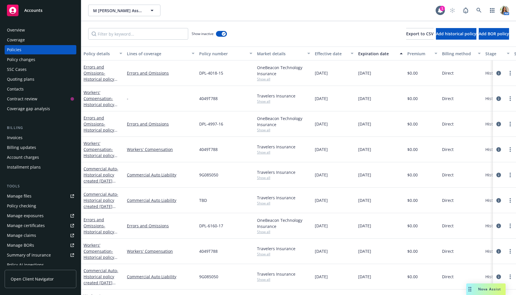
click at [41, 83] on div "Quoting plans" at bounding box center [40, 79] width 67 height 9
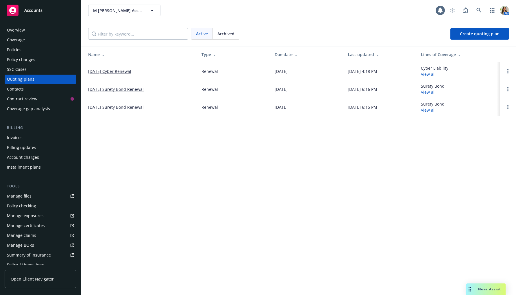
click at [110, 68] on link "09/18/25 Cyber Renewal" at bounding box center [109, 71] width 43 height 6
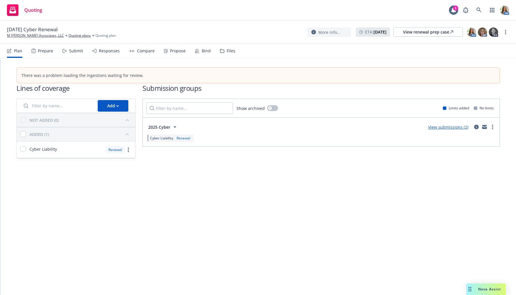
click at [197, 52] on icon at bounding box center [197, 51] width 5 height 5
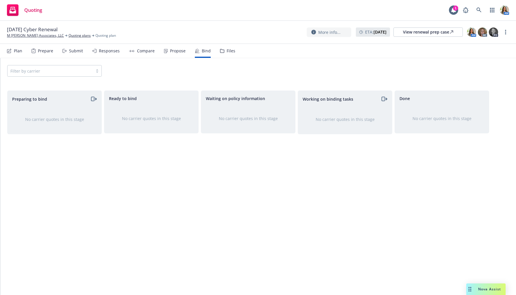
click at [168, 44] on div "Propose" at bounding box center [175, 51] width 22 height 14
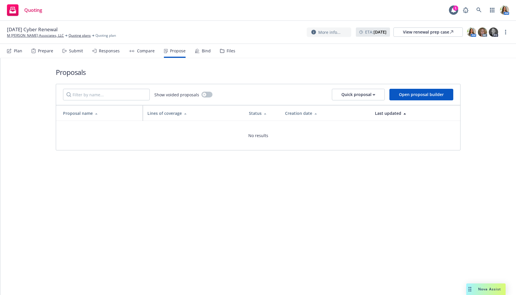
click at [20, 53] on div "Plan" at bounding box center [18, 51] width 8 height 5
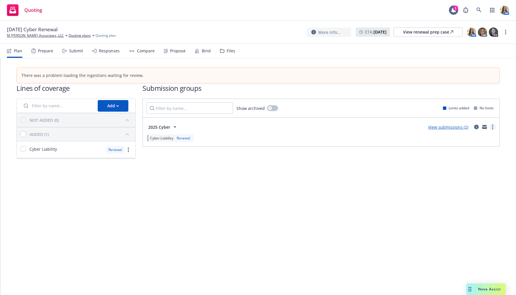
click at [493, 128] on circle "more" at bounding box center [492, 128] width 1 height 1
click at [467, 155] on link "Copy logging email" at bounding box center [465, 152] width 61 height 12
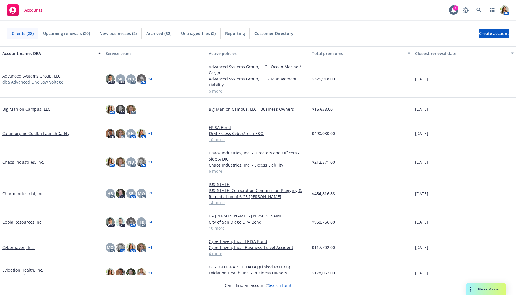
click at [15, 194] on link "Charm Industrial, Inc." at bounding box center [23, 193] width 42 height 6
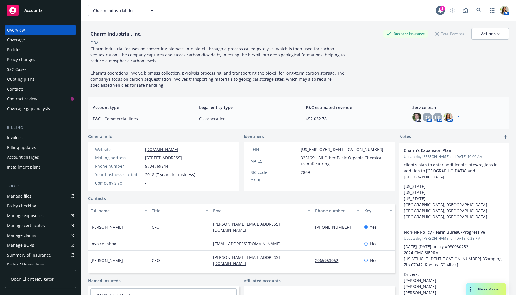
drag, startPoint x: 145, startPoint y: 159, endPoint x: 169, endPoint y: 166, distance: 25.7
click at [169, 161] on span "440 N Barranca Ave #1637, Covina, CA, 91723" at bounding box center [163, 158] width 37 height 6
copy span "440 N Barranca Ave #1637, Covina, CA, 91723"
click at [37, 51] on div "Policies" at bounding box center [40, 49] width 67 height 9
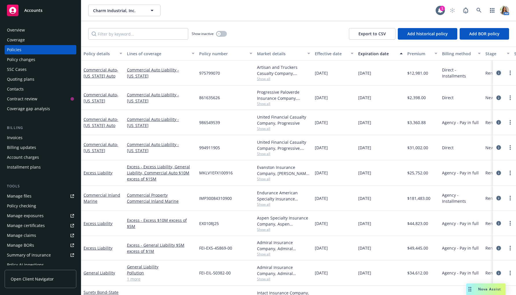
click at [496, 74] on icon "circleInformation" at bounding box center [498, 72] width 5 height 5
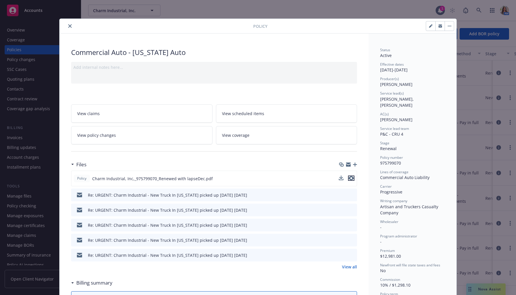
click at [351, 177] on button "preview file" at bounding box center [351, 177] width 6 height 5
click at [68, 26] on icon "close" at bounding box center [69, 25] width 3 height 3
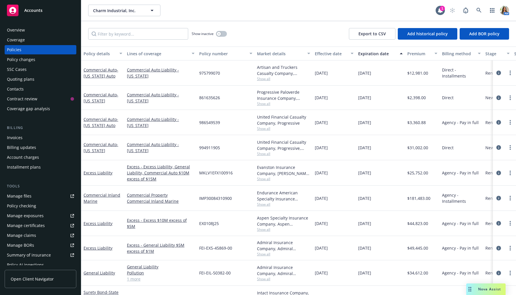
click at [496, 73] on div at bounding box center [504, 72] width 18 height 7
click at [496, 73] on icon "circleInformation" at bounding box center [498, 72] width 5 height 5
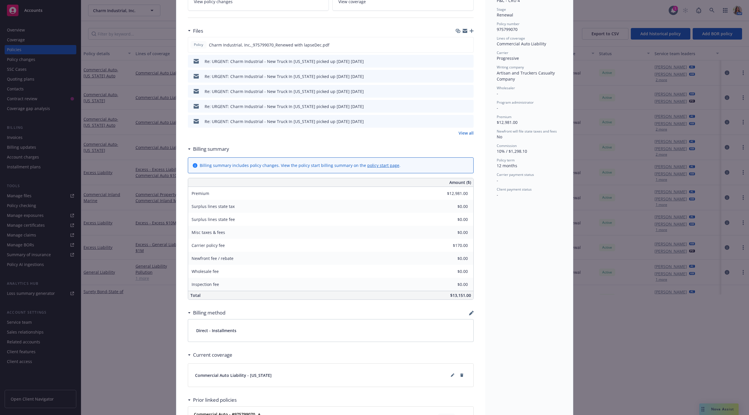
scroll to position [205, 0]
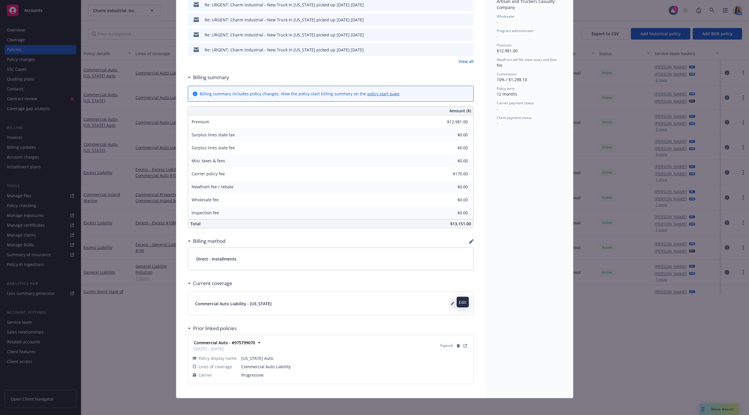
click at [451, 294] on icon at bounding box center [452, 304] width 3 height 3
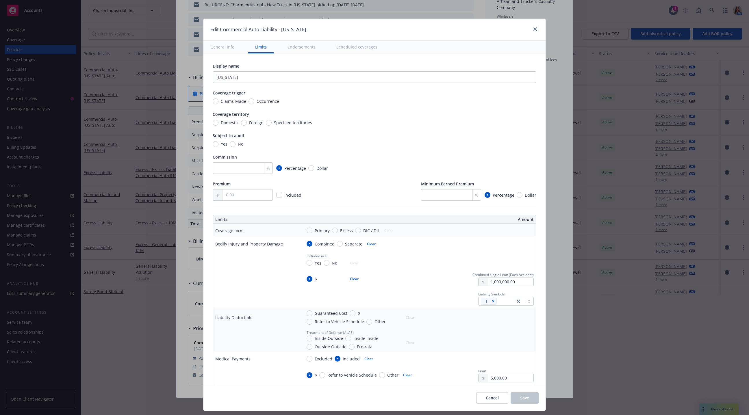
click at [340, 50] on button "Scheduled coverages" at bounding box center [356, 46] width 55 height 13
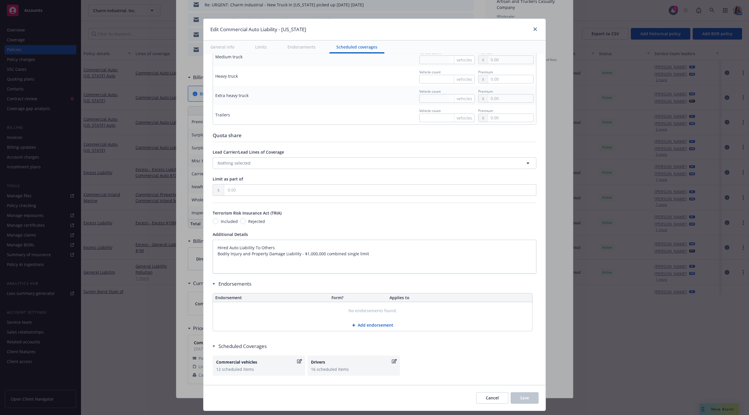
scroll to position [740, 0]
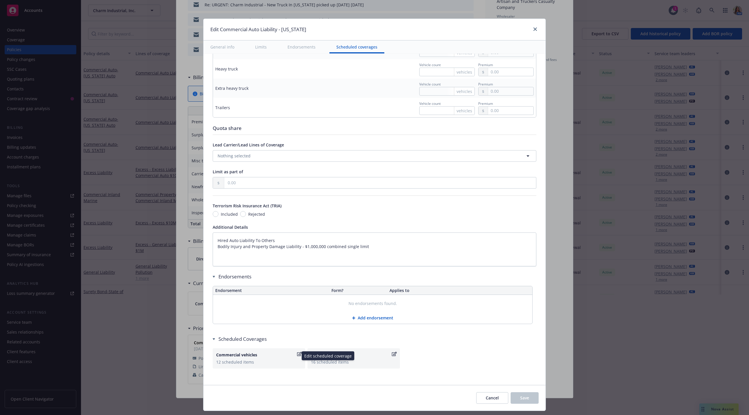
click at [263, 294] on div "12 scheduled items" at bounding box center [259, 362] width 86 height 6
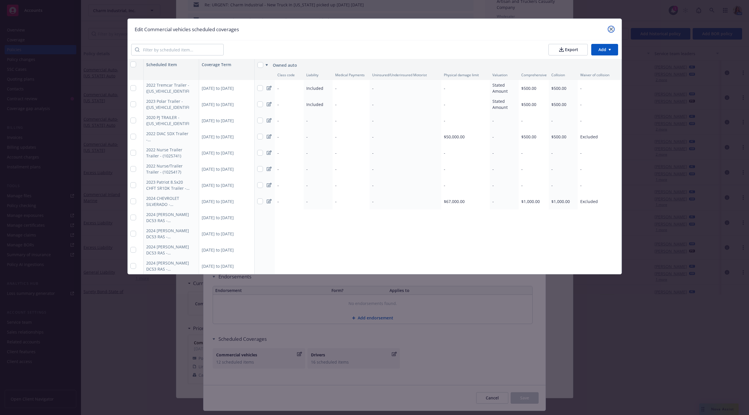
click at [515, 27] on link "close" at bounding box center [611, 29] width 7 height 7
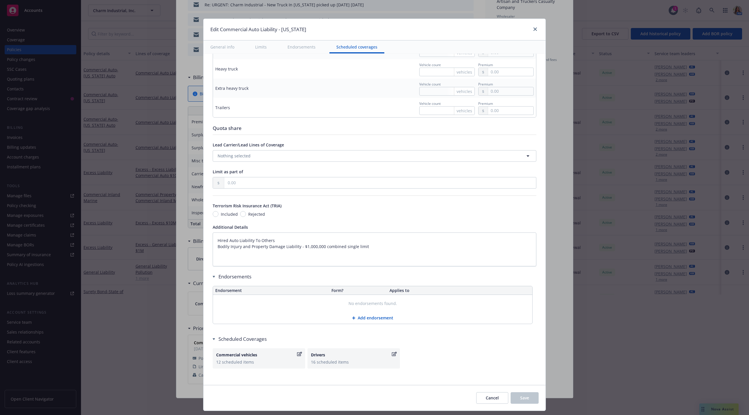
click at [515, 30] on div "Edit Commercial Auto Liability - Colorado" at bounding box center [374, 30] width 342 height 22
click at [515, 30] on link "close" at bounding box center [535, 29] width 7 height 7
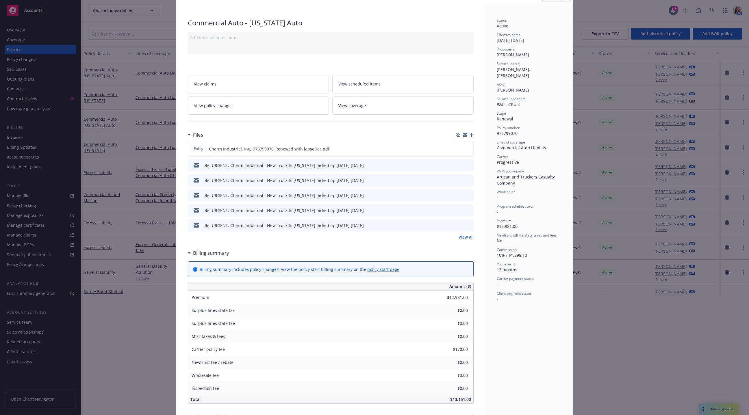
scroll to position [0, 0]
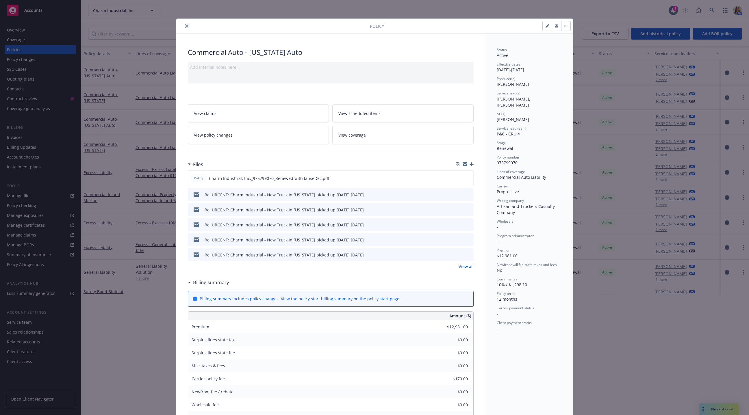
click at [185, 25] on icon "close" at bounding box center [186, 25] width 3 height 3
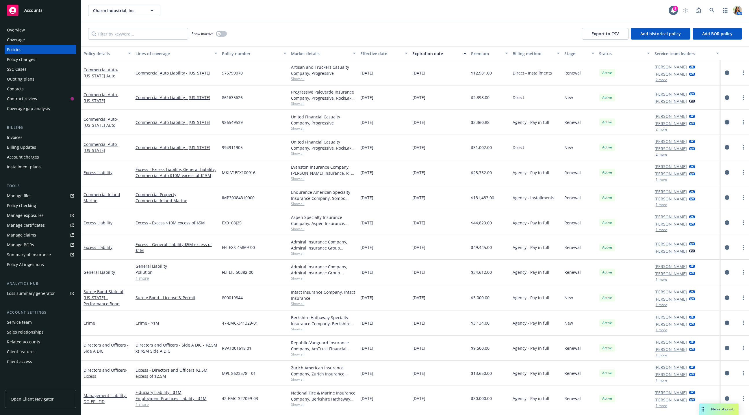
click at [515, 119] on link "circleInformation" at bounding box center [726, 122] width 7 height 7
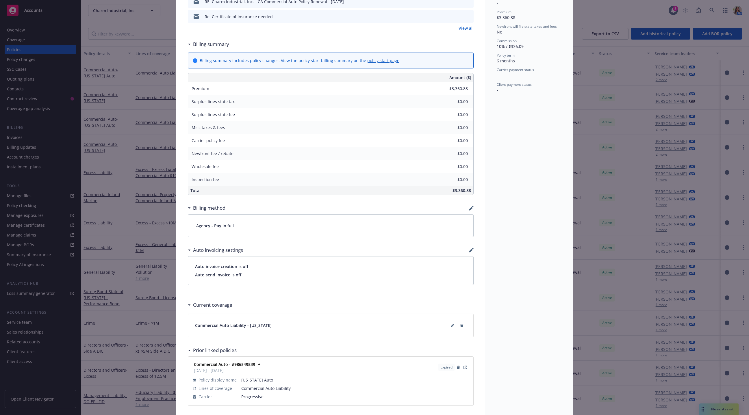
scroll to position [260, 0]
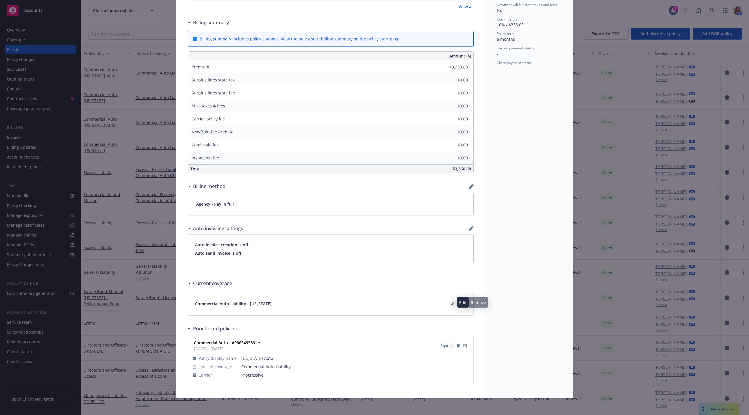
click at [451, 294] on icon at bounding box center [452, 303] width 3 height 3
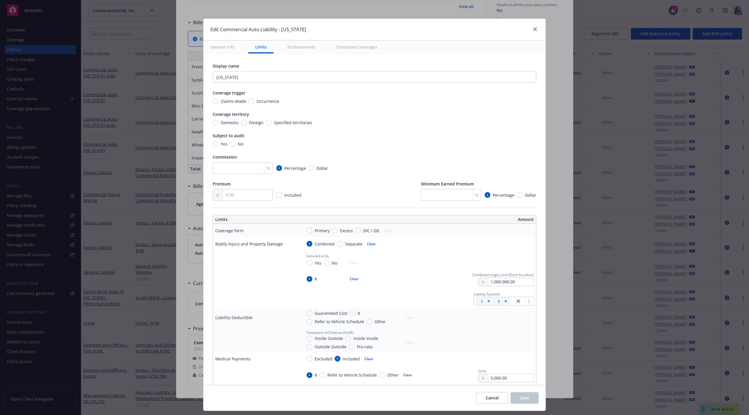
click at [303, 47] on button "Endorsements" at bounding box center [302, 46] width 42 height 13
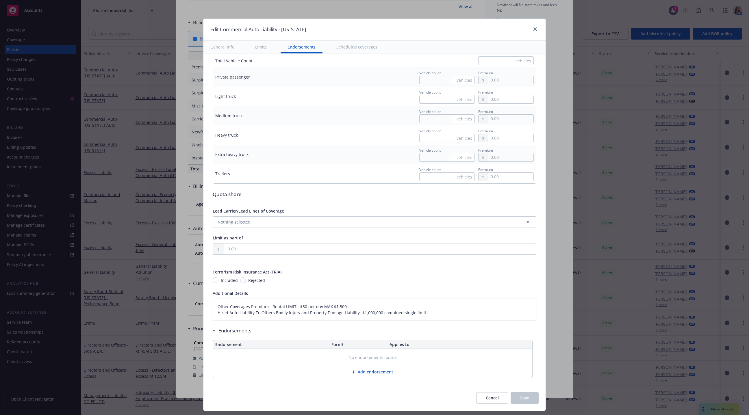
type textarea "x"
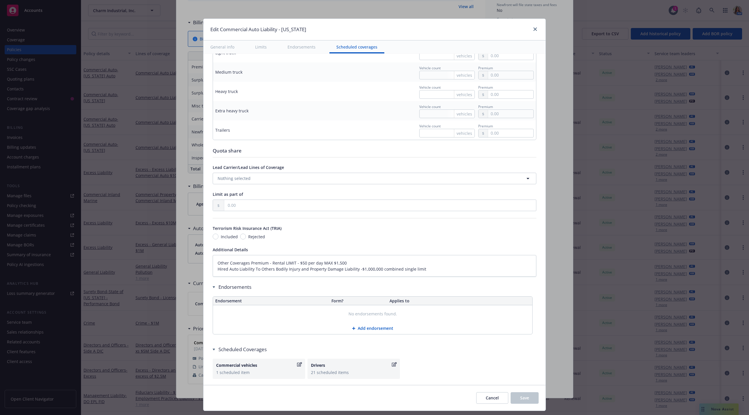
scroll to position [729, 0]
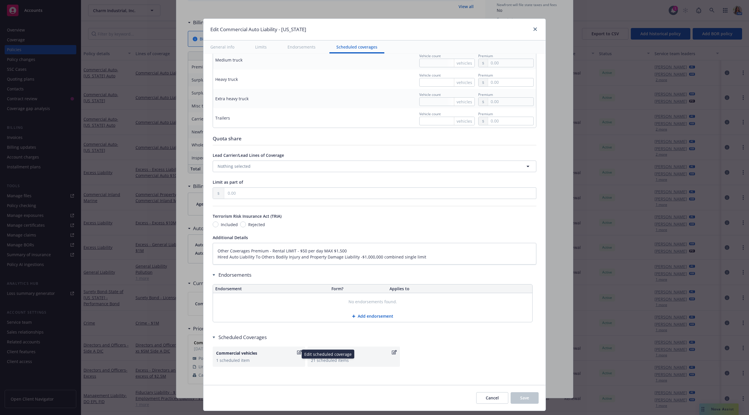
click at [247, 294] on div "1 scheduled item" at bounding box center [259, 360] width 86 height 6
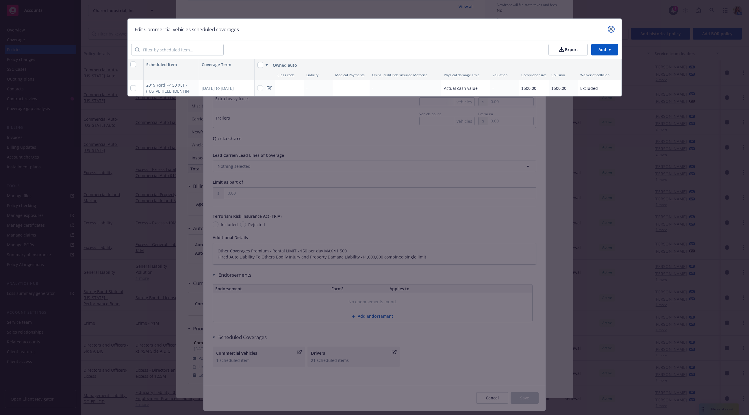
click at [515, 31] on link "close" at bounding box center [611, 29] width 7 height 7
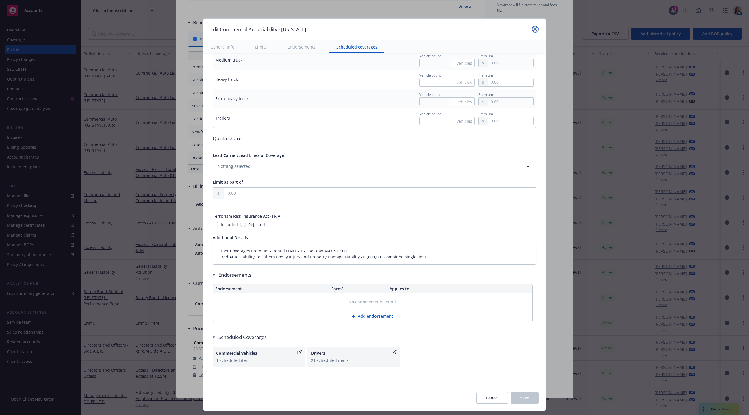
click at [515, 29] on link "close" at bounding box center [535, 29] width 7 height 7
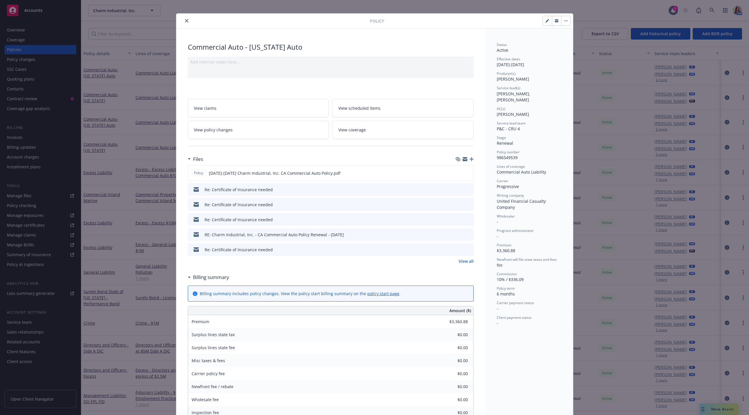
scroll to position [0, 0]
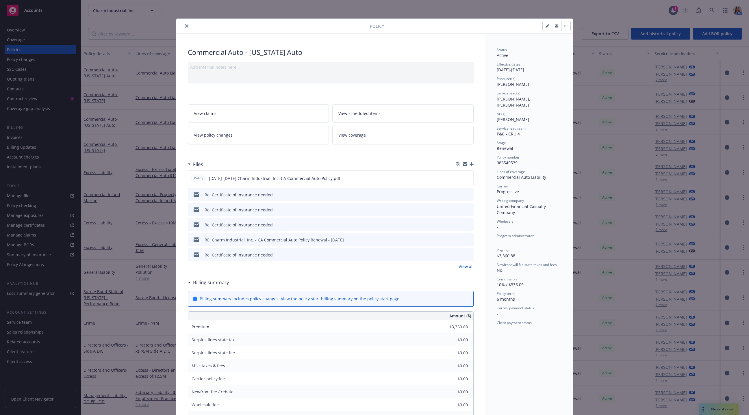
click at [183, 26] on button "close" at bounding box center [186, 26] width 7 height 7
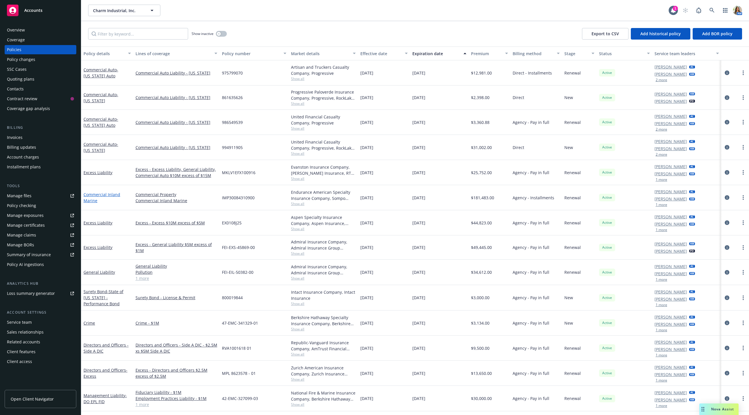
click at [109, 196] on link "Commercial Inland Marine" at bounding box center [102, 198] width 37 height 12
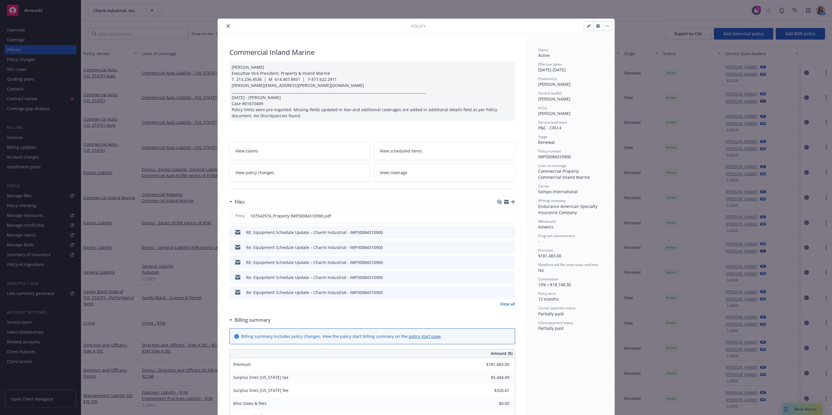
click at [227, 27] on icon "close" at bounding box center [228, 25] width 3 height 3
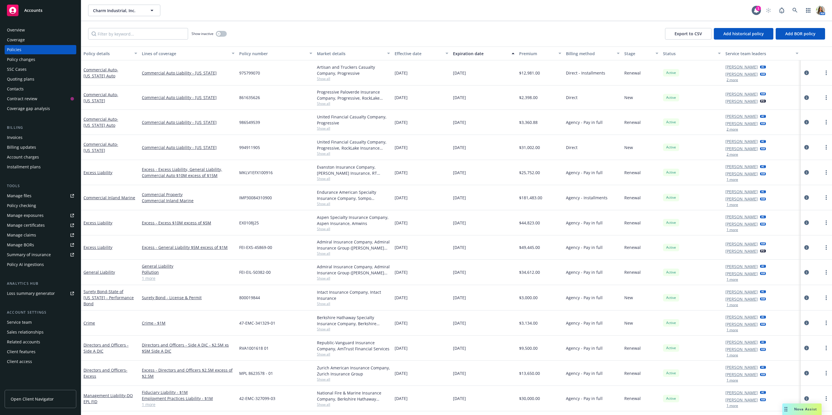
click at [15, 7] on rect at bounding box center [13, 11] width 12 height 12
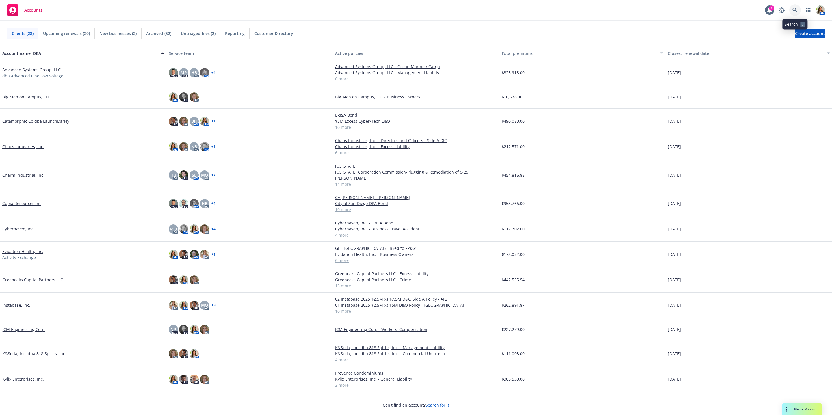
click at [795, 11] on icon at bounding box center [795, 10] width 5 height 5
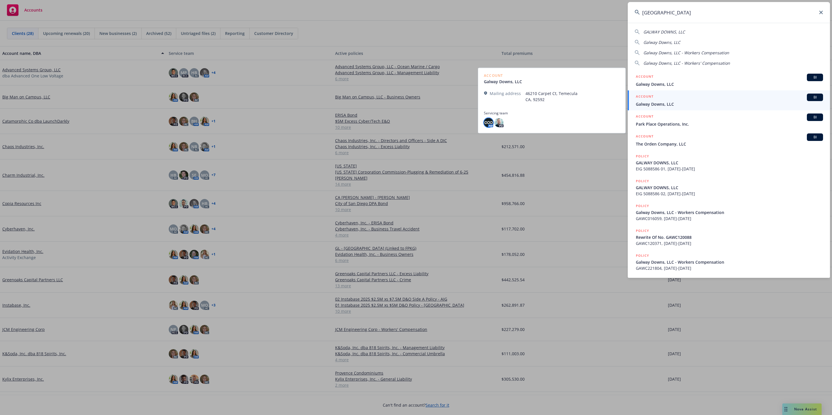
type input "galway downs"
click at [488, 123] on img at bounding box center [488, 122] width 9 height 9
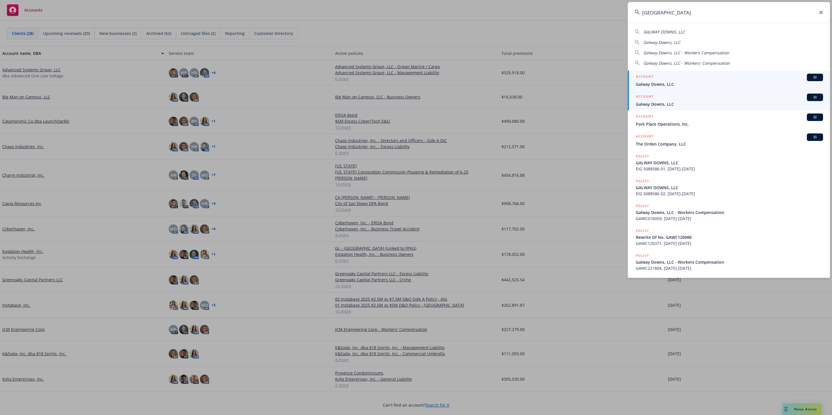
click at [660, 82] on span "Galway Downs, LLC" at bounding box center [729, 84] width 187 height 6
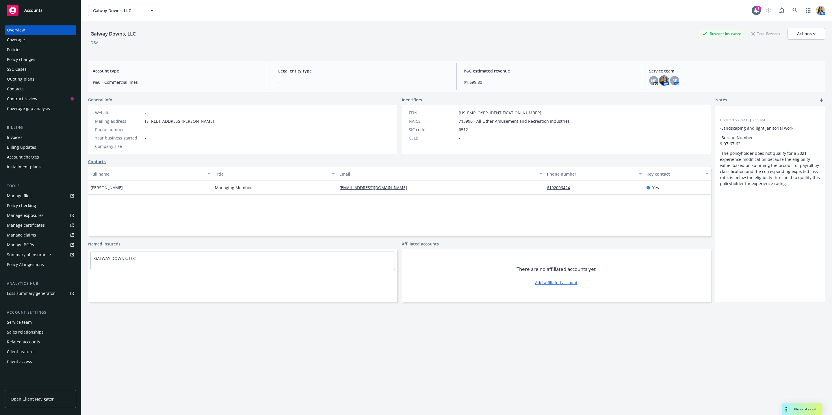
click at [660, 84] on img at bounding box center [664, 80] width 9 height 9
click at [791, 13] on link at bounding box center [795, 11] width 12 height 12
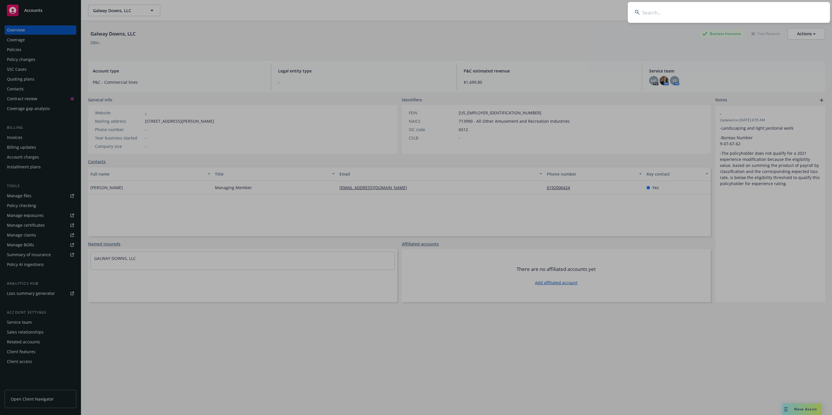
click at [791, 13] on input at bounding box center [729, 12] width 202 height 21
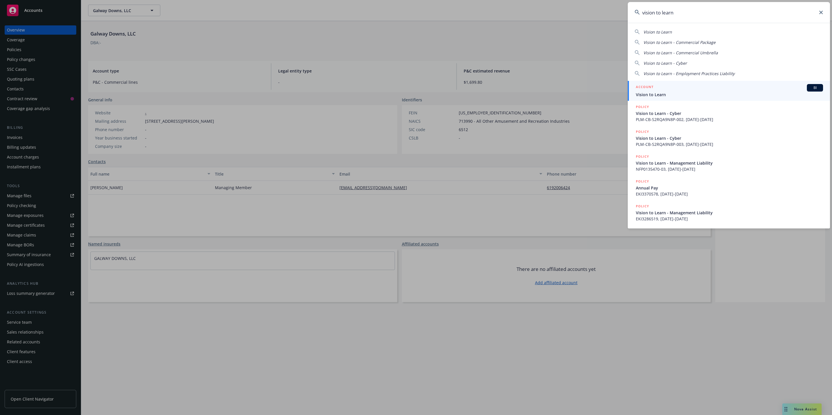
type input "vision to learn"
click at [654, 92] on span "Vision to Learn" at bounding box center [729, 95] width 187 height 6
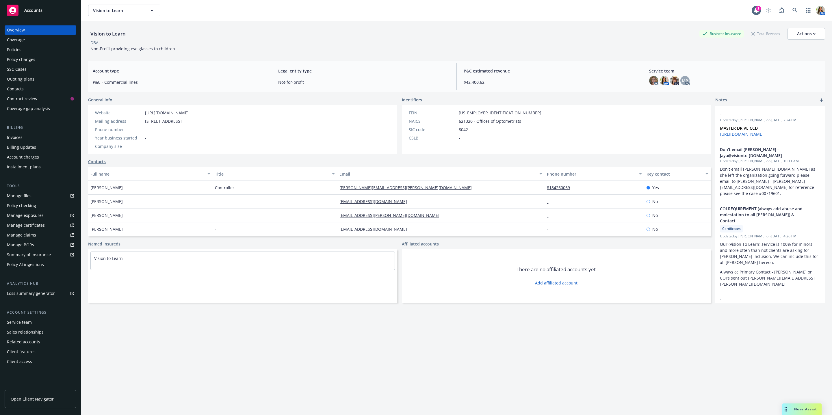
click at [34, 49] on div "Policies" at bounding box center [40, 49] width 67 height 9
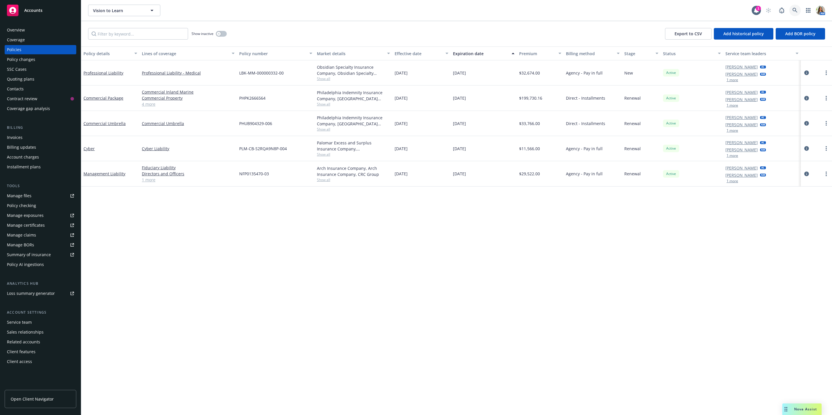
click at [795, 10] on icon at bounding box center [795, 10] width 5 height 5
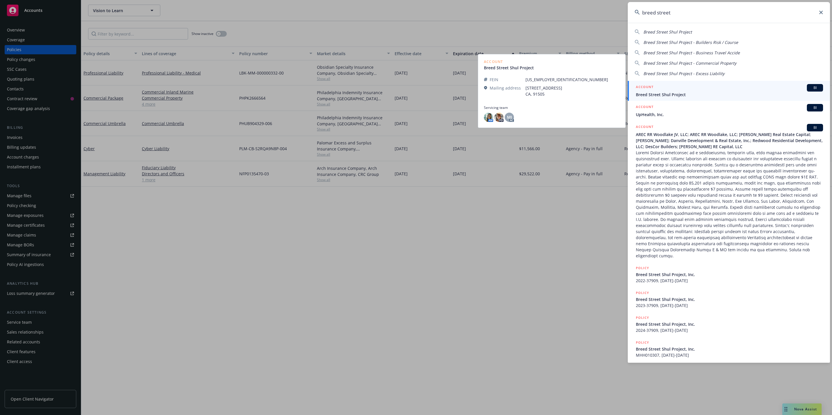
type input "breed street"
click at [671, 92] on span "Breed Street Shul Project" at bounding box center [729, 95] width 187 height 6
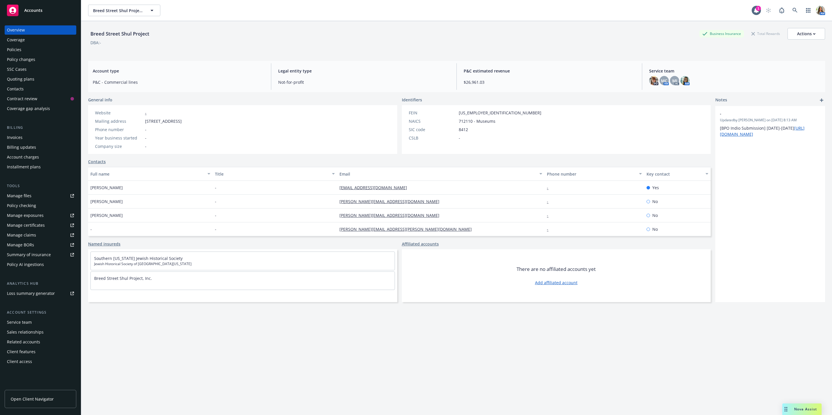
click at [65, 50] on div "Policies" at bounding box center [40, 49] width 67 height 9
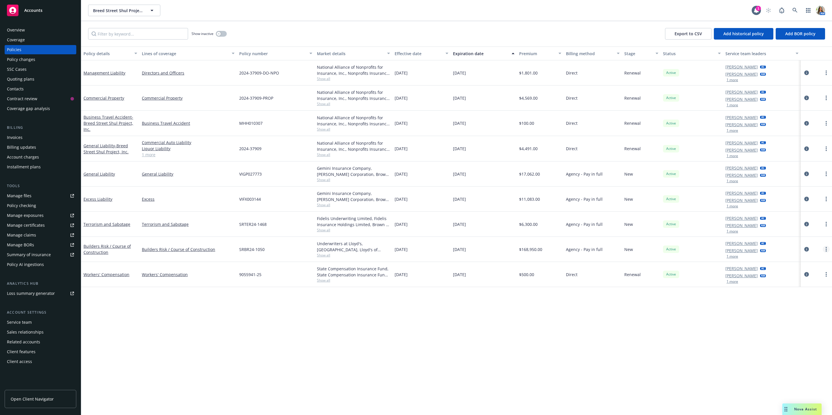
click at [827, 252] on link "more" at bounding box center [826, 249] width 7 height 7
click at [784, 333] on link "Copy logging email" at bounding box center [796, 332] width 68 height 12
click at [793, 10] on icon at bounding box center [795, 10] width 5 height 5
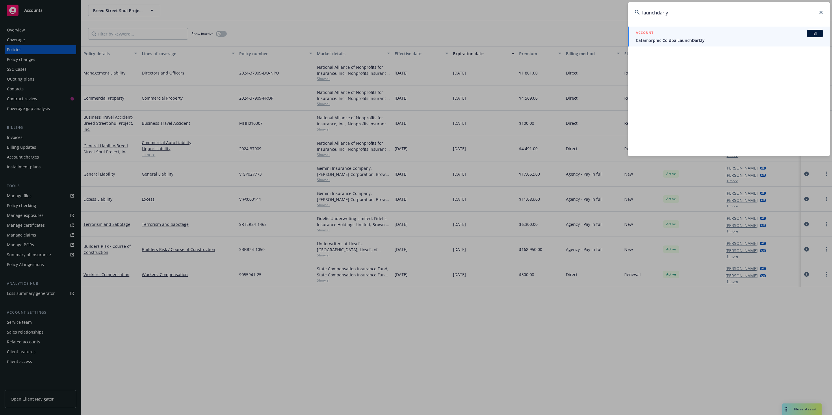
type input "launchdarly"
click at [680, 41] on span "Catamorphic Co dba LaunchDarkly" at bounding box center [729, 40] width 187 height 6
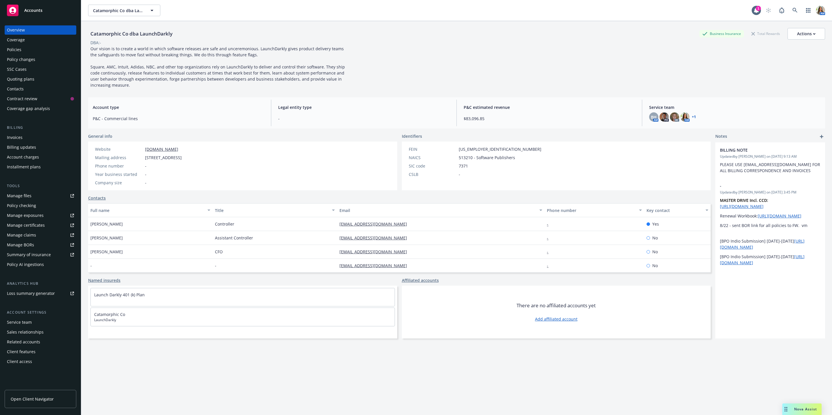
click at [545, 79] on div "Catamorphic Co dba LaunchDarkly Business Insurance Total Rewards Actions DBA: -…" at bounding box center [456, 58] width 737 height 60
click at [39, 47] on div "Policies" at bounding box center [40, 49] width 67 height 9
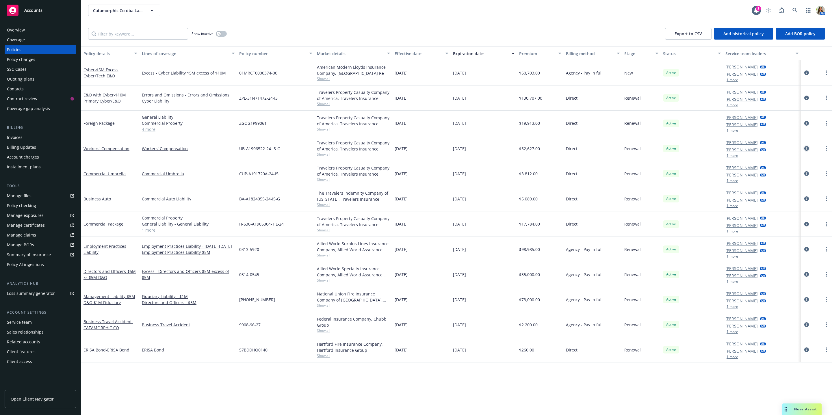
click at [806, 147] on icon "circleInformation" at bounding box center [806, 148] width 5 height 5
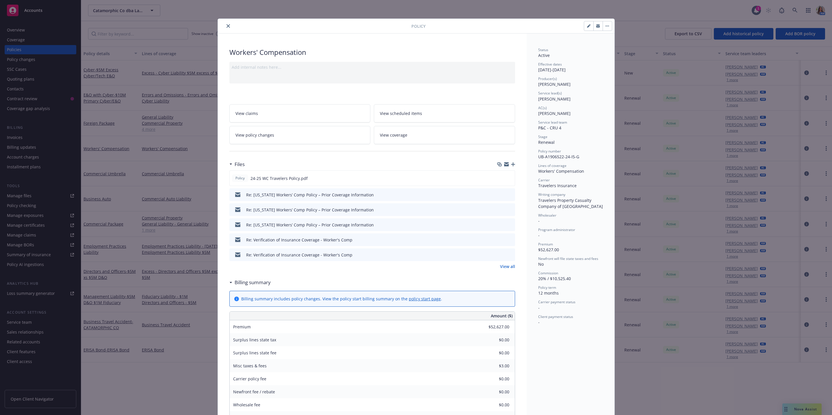
click at [502, 268] on link "View all" at bounding box center [507, 267] width 15 height 6
click at [227, 25] on icon "close" at bounding box center [228, 25] width 3 height 3
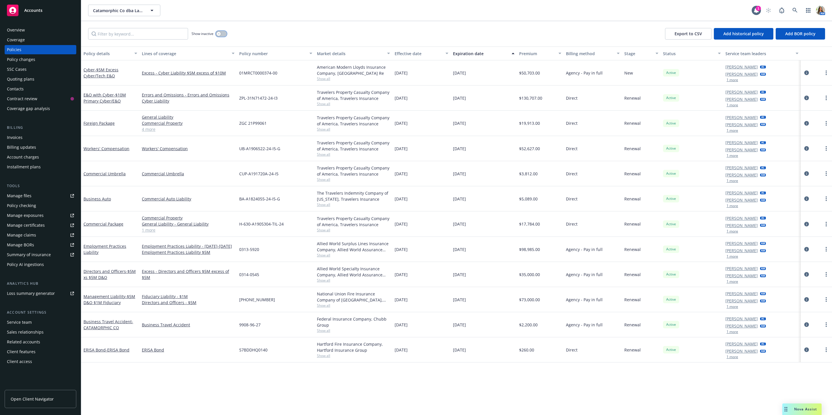
click at [225, 35] on button "button" at bounding box center [221, 34] width 11 height 6
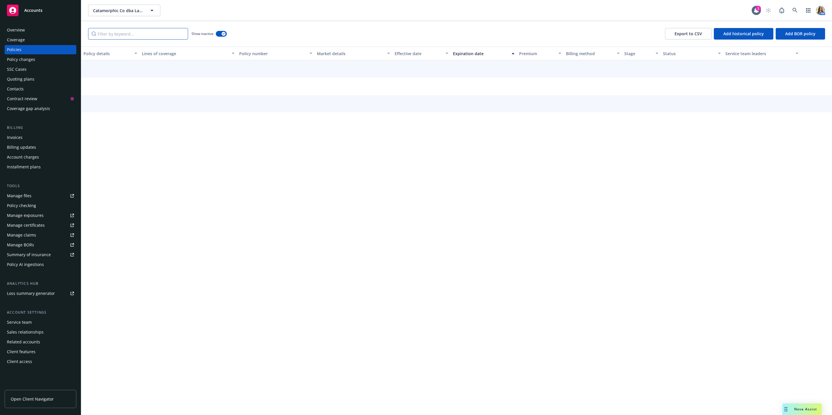
click at [180, 35] on input "Filter by keyword..." at bounding box center [138, 34] width 100 height 12
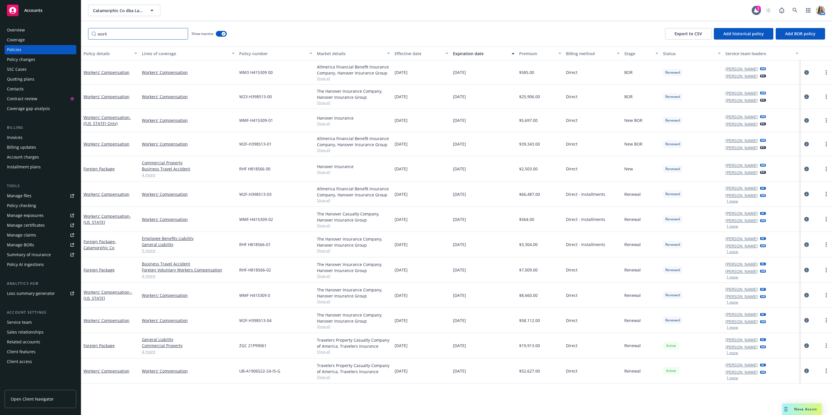
type input "work"
click at [797, 8] on icon at bounding box center [795, 10] width 5 height 5
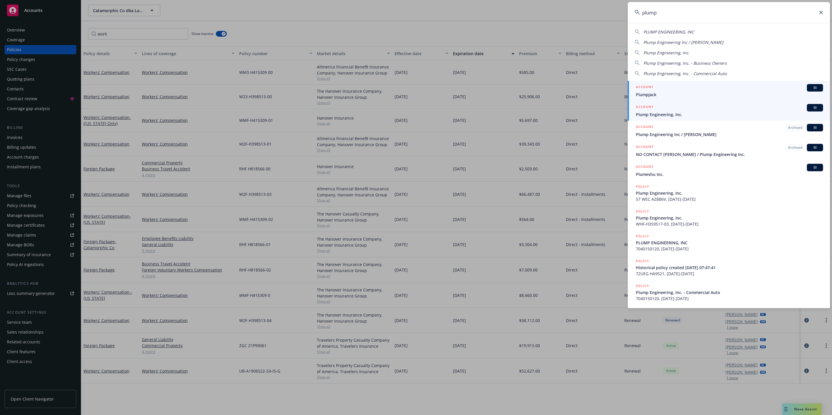
type input "plump"
click at [664, 118] on link "ACCOUNT BI Plump Engineering, Inc." at bounding box center [729, 111] width 202 height 20
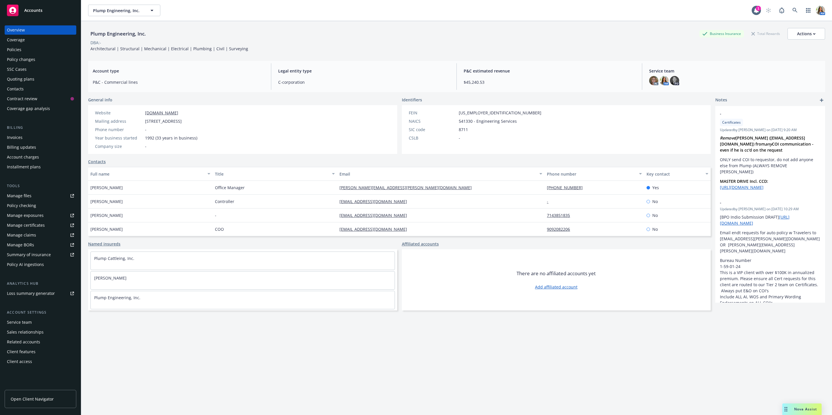
click at [47, 47] on div "Policies" at bounding box center [40, 49] width 67 height 9
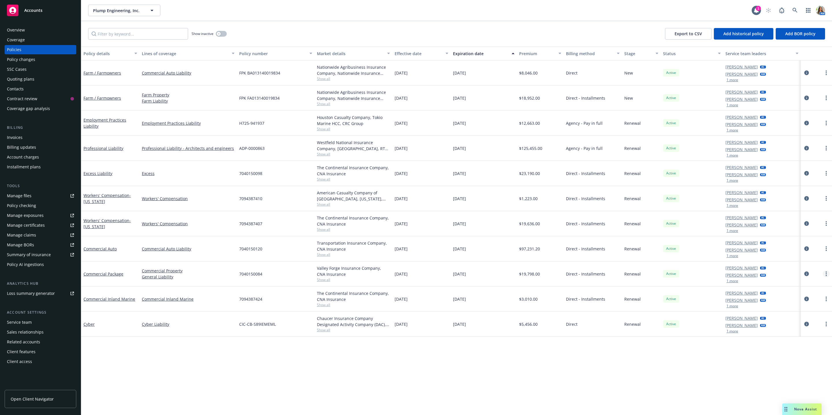
click at [825, 274] on link "more" at bounding box center [826, 273] width 7 height 7
click at [785, 356] on link "Copy logging email" at bounding box center [796, 356] width 68 height 12
click at [801, 10] on div "AM" at bounding box center [794, 11] width 62 height 12
click at [793, 9] on icon at bounding box center [795, 10] width 5 height 5
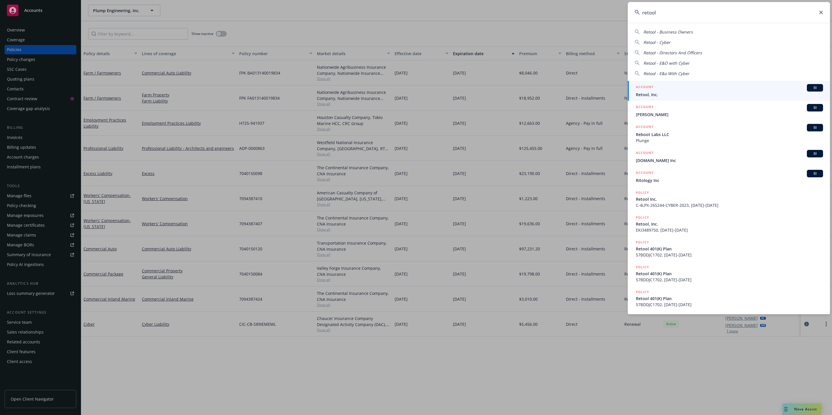
type input "retool"
click at [669, 89] on div "ACCOUNT BI" at bounding box center [729, 88] width 187 height 8
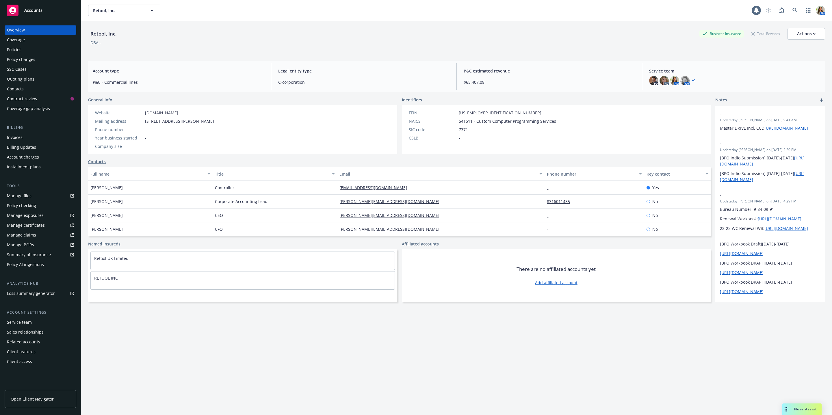
click at [47, 49] on div "Policies" at bounding box center [40, 49] width 67 height 9
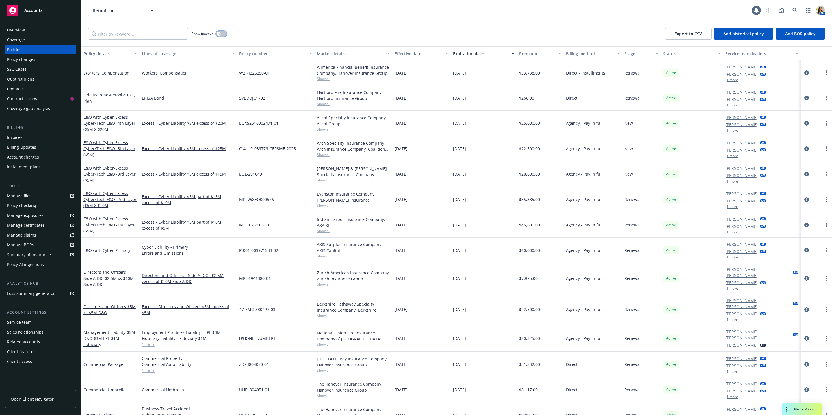
click at [224, 31] on button "button" at bounding box center [221, 34] width 11 height 6
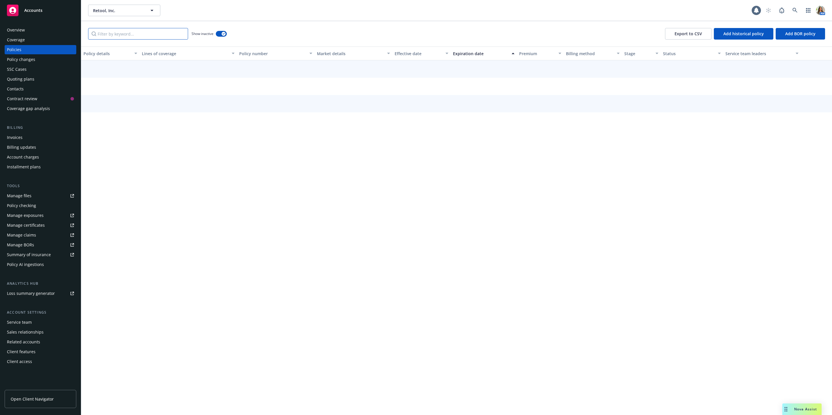
click at [160, 31] on input "Filter by keyword..." at bounding box center [138, 34] width 100 height 12
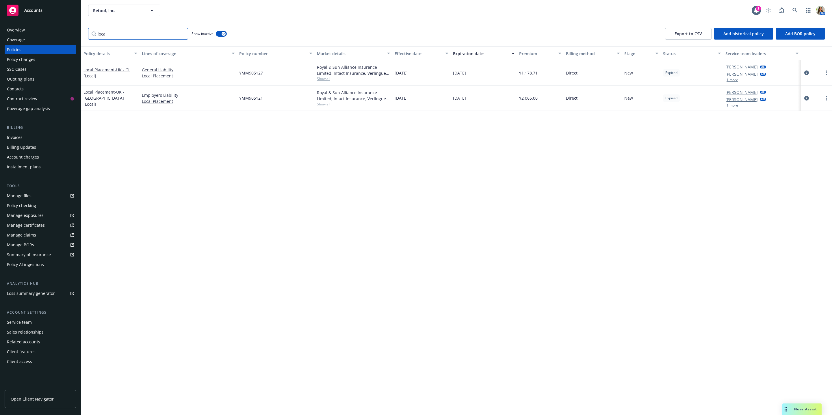
type input "local"
click at [48, 80] on div "Quoting plans" at bounding box center [40, 79] width 67 height 9
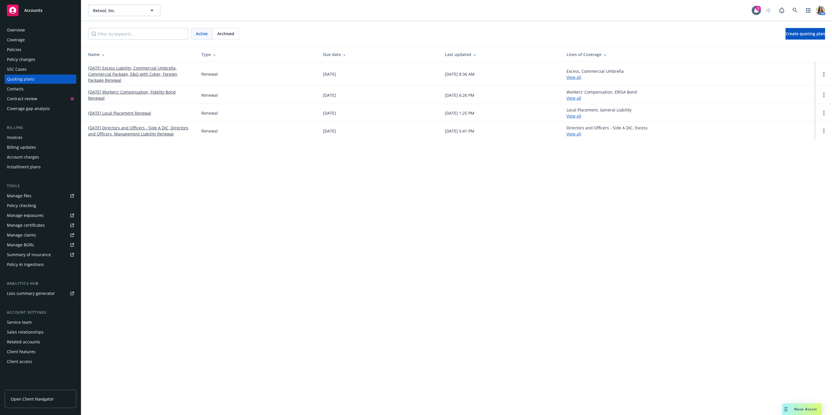
click at [118, 73] on link "[DATE] Excess Liability, Commercial Umbrella, Commercial Package, E&O with Cybe…" at bounding box center [140, 74] width 104 height 18
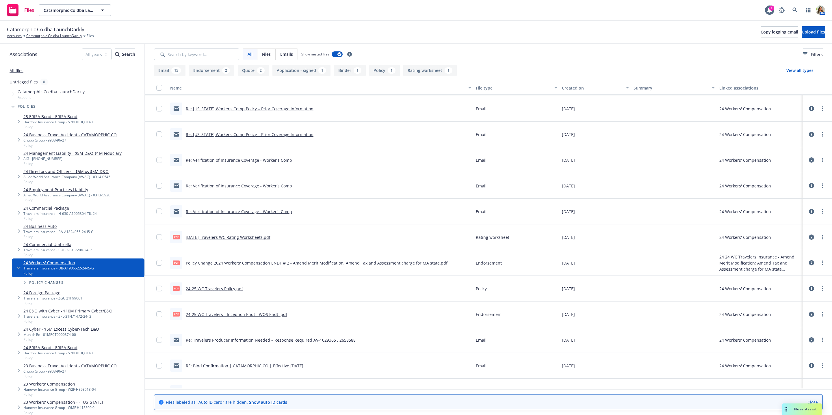
scroll to position [26, 0]
click at [251, 235] on link "10/31/2024 Travelers WC Rating Worksheets.pdf" at bounding box center [228, 235] width 85 height 5
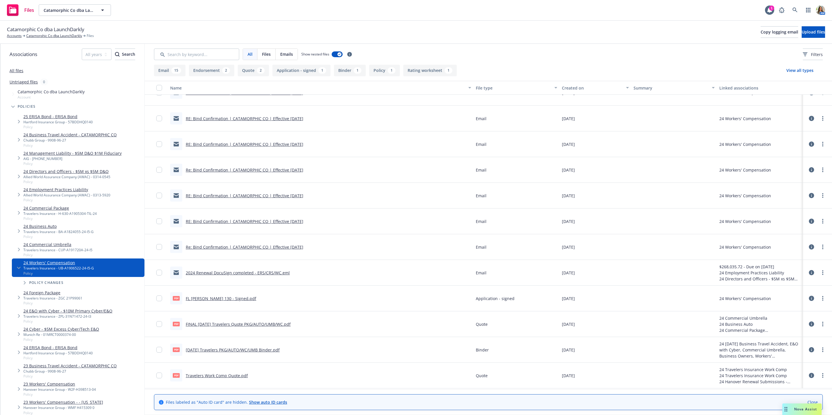
scroll to position [296, 0]
click at [202, 325] on link "FINAL 10/31/24 Travelers Quote PKG/AUTO/UMB/WC.pdf" at bounding box center [238, 324] width 105 height 5
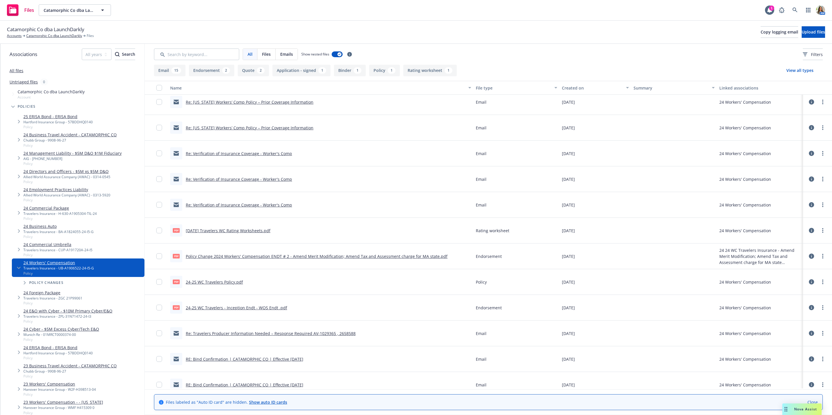
scroll to position [0, 0]
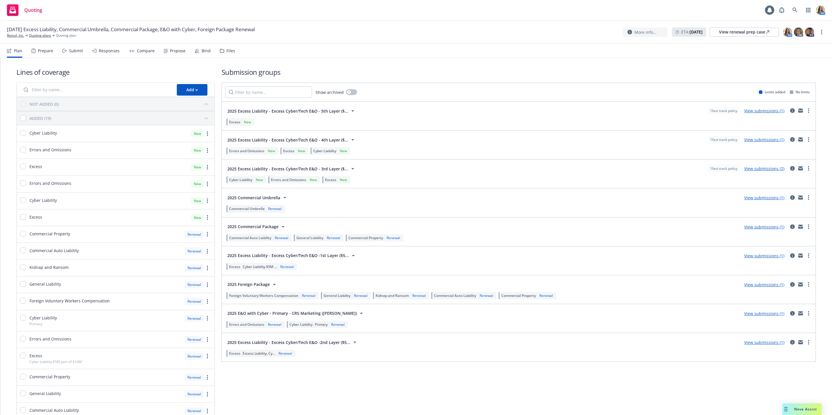
click at [224, 47] on div "Files" at bounding box center [227, 51] width 15 height 14
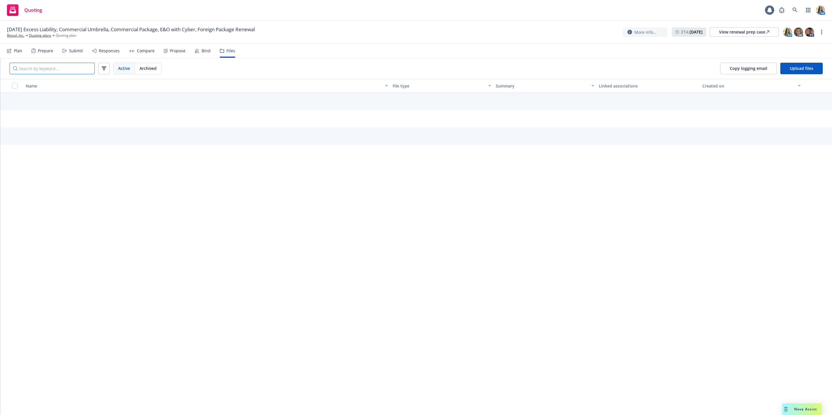
click at [60, 72] on input "Search by keyword..." at bounding box center [52, 69] width 85 height 12
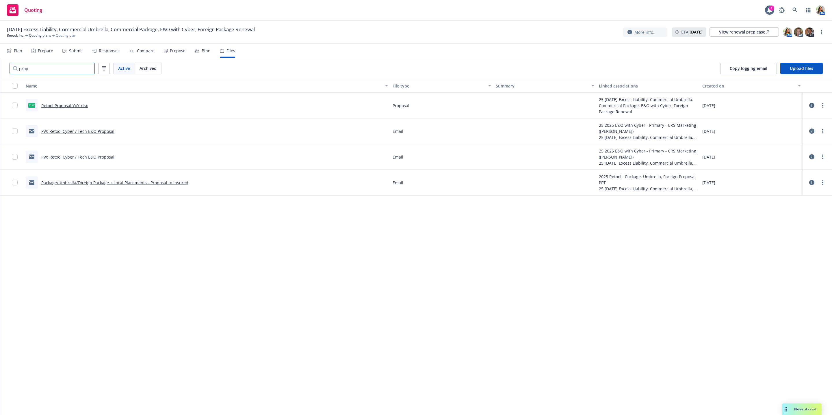
type input "prop"
click at [79, 103] on link "Retool Proposal YoY.xlsx" at bounding box center [64, 105] width 47 height 5
